Goal: Task Accomplishment & Management: Complete application form

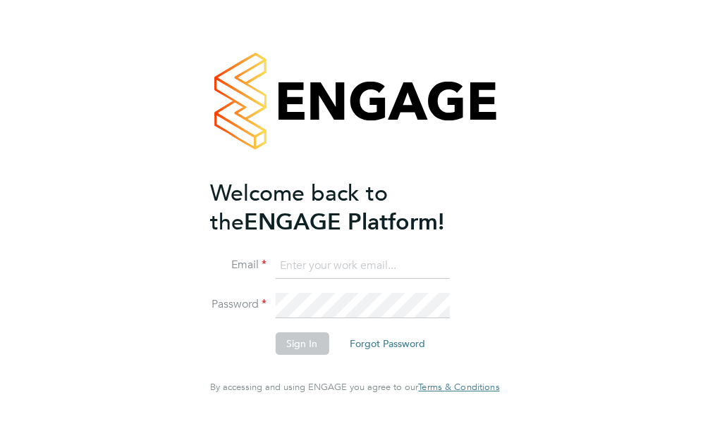
click at [309, 279] on input at bounding box center [362, 266] width 174 height 25
click at [307, 279] on input at bounding box center [362, 266] width 174 height 25
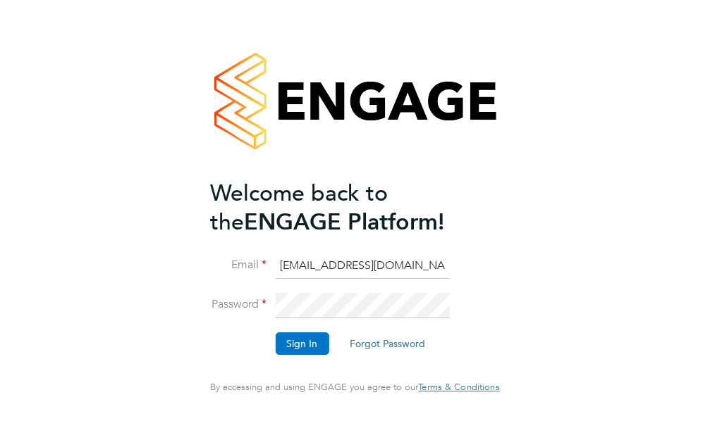
type input "avmikelis@gmail.com"
click at [292, 346] on button "Sign In" at bounding box center [302, 344] width 54 height 23
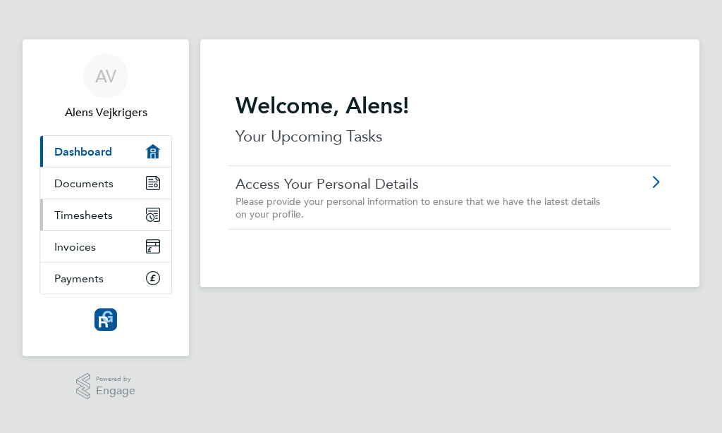
click at [85, 212] on span "Timesheets" at bounding box center [83, 215] width 58 height 13
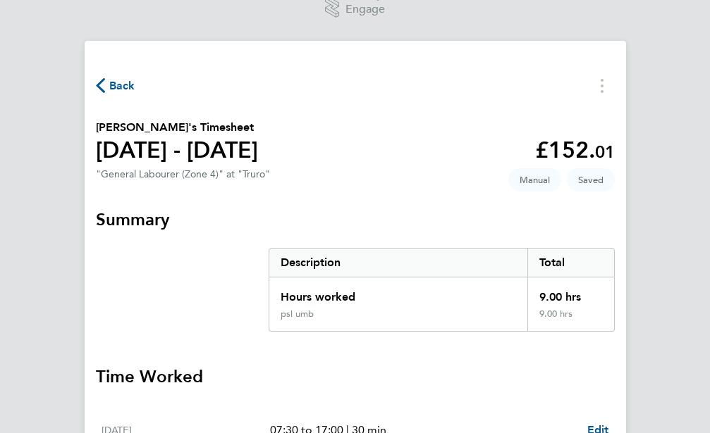
scroll to position [184, 0]
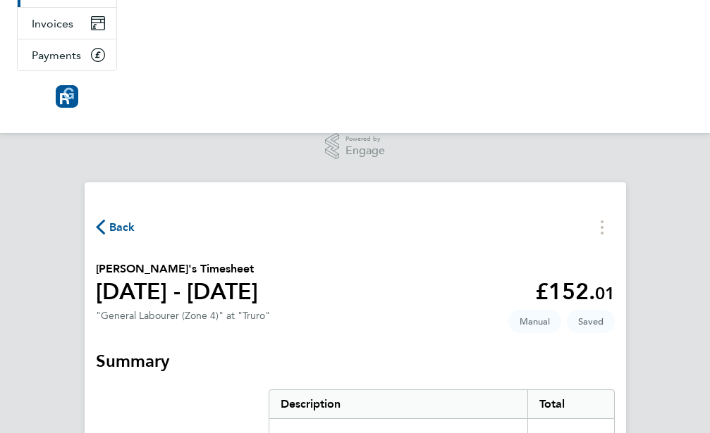
select select "30"
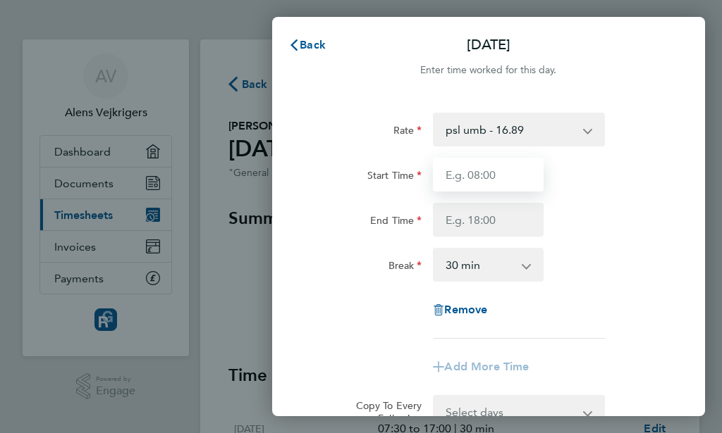
click at [510, 176] on input "Start Time" at bounding box center [488, 175] width 111 height 34
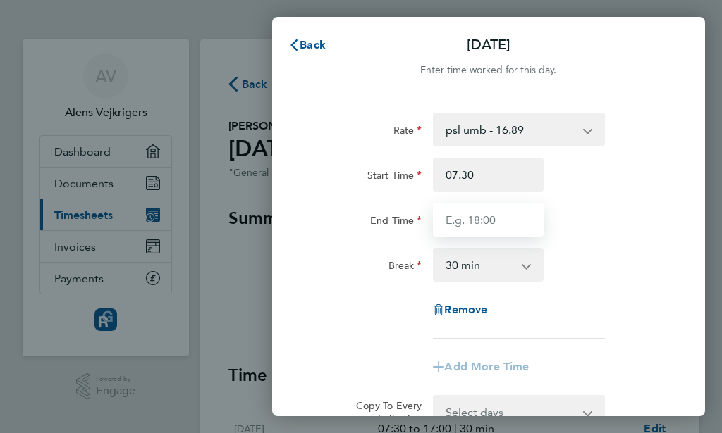
click at [490, 228] on input "End Time" at bounding box center [488, 220] width 111 height 34
type input "07:30"
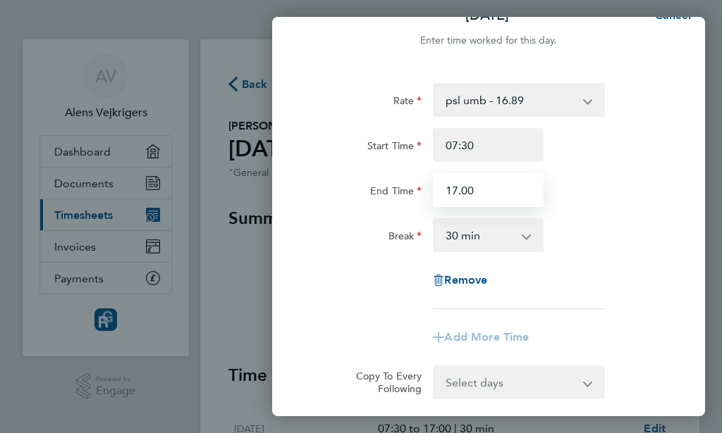
scroll to position [85, 0]
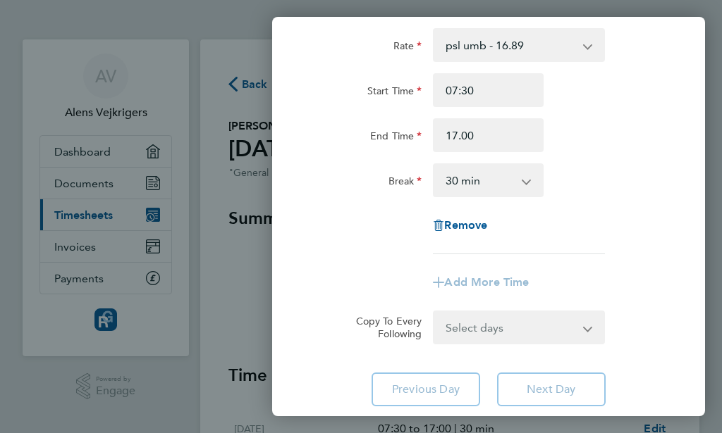
type input "17:00"
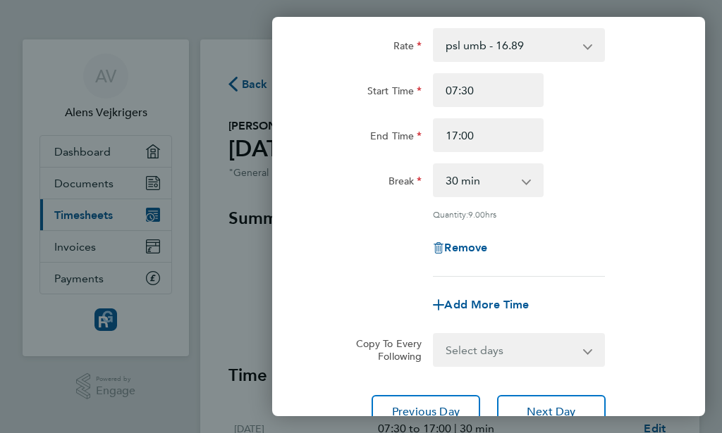
click at [636, 183] on div "Break 0 min 15 min 30 min 45 min 60 min 75 min 90 min" at bounding box center [488, 180] width 365 height 34
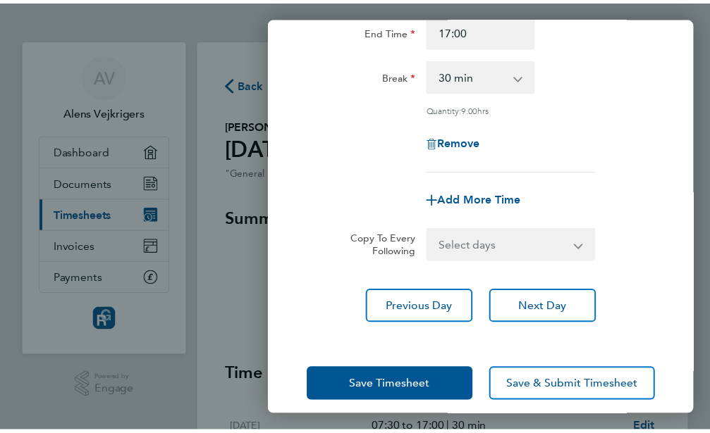
scroll to position [203, 0]
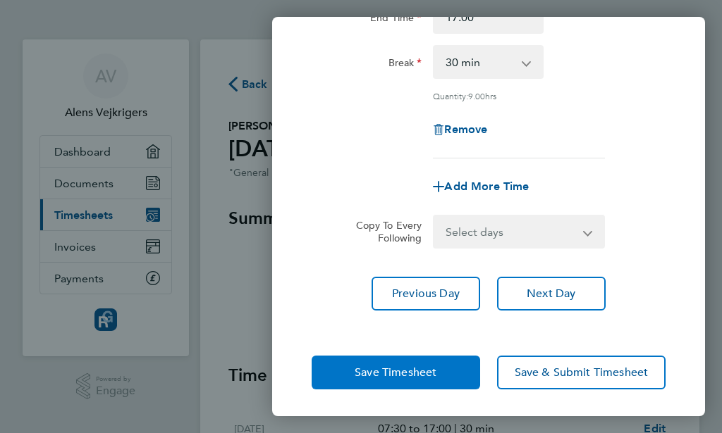
click at [414, 372] on span "Save Timesheet" at bounding box center [395, 373] width 82 height 14
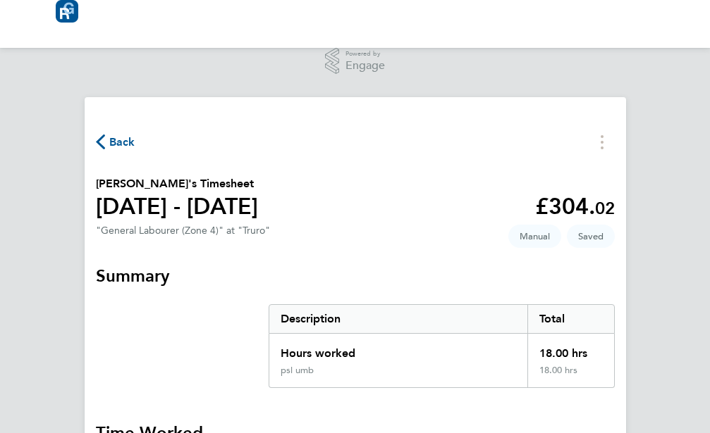
scroll to position [359, 0]
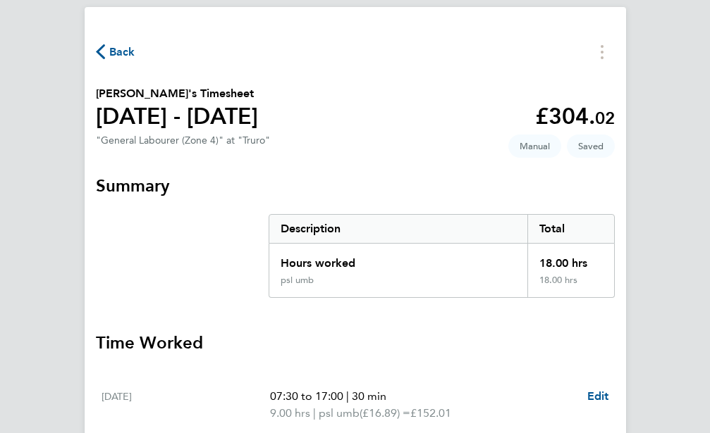
select select "30"
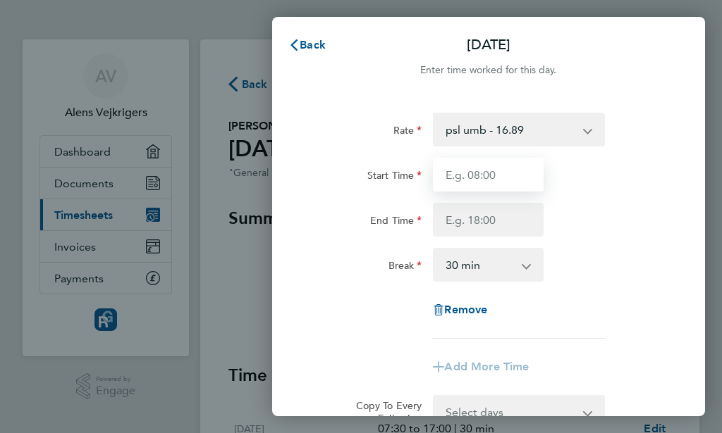
click at [506, 174] on input "Start Time" at bounding box center [488, 175] width 111 height 34
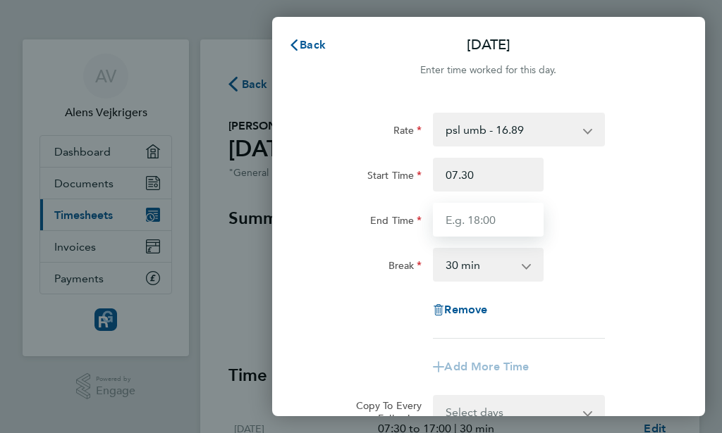
type input "07:30"
click at [478, 221] on input "End Time" at bounding box center [488, 220] width 111 height 34
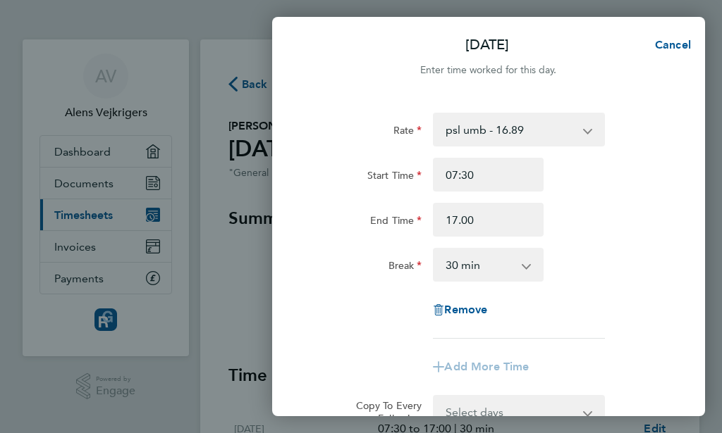
type input "17:00"
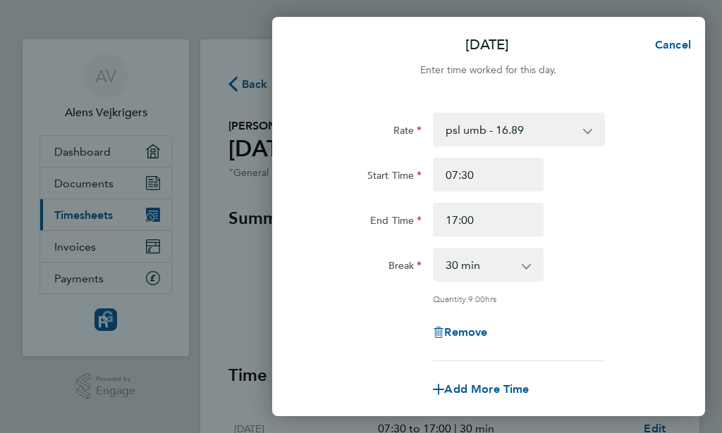
click at [616, 217] on div "End Time 17:00" at bounding box center [488, 220] width 365 height 34
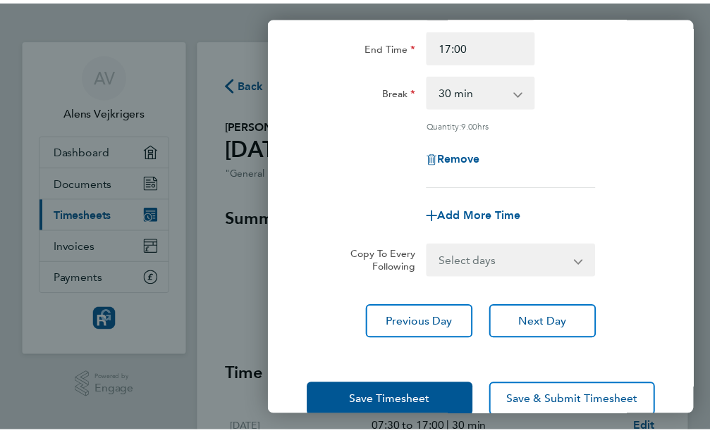
scroll to position [190, 0]
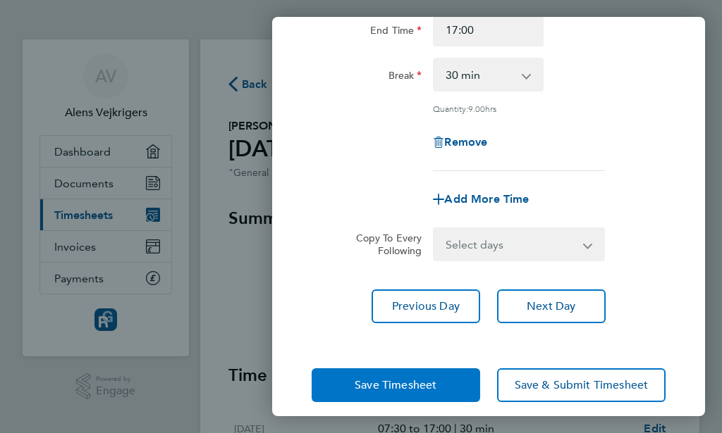
click at [400, 381] on span "Save Timesheet" at bounding box center [395, 385] width 82 height 14
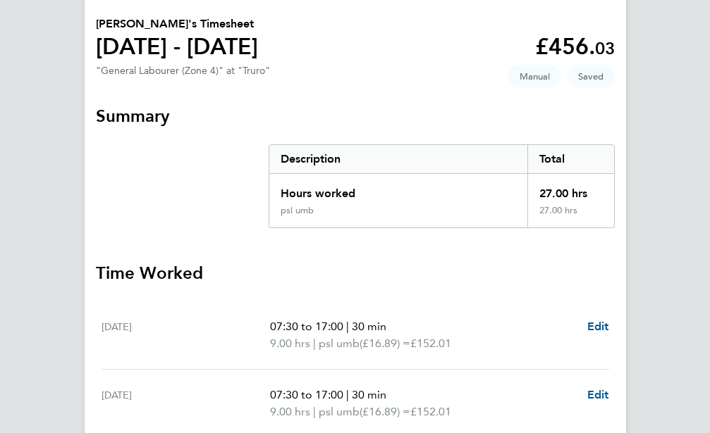
scroll to position [431, 0]
